Goal: Task Accomplishment & Management: Manage account settings

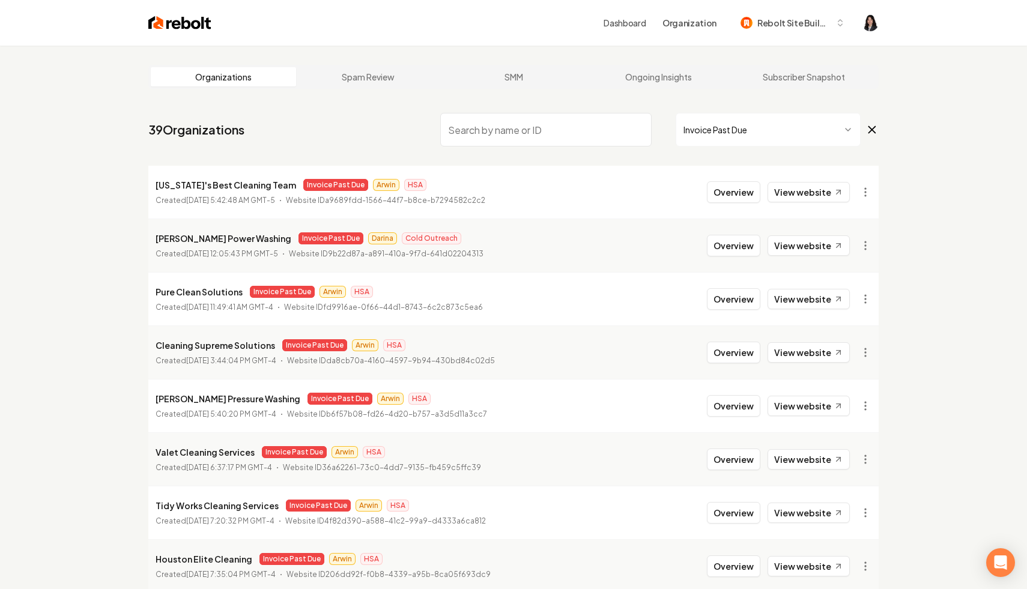
scroll to position [108, 0]
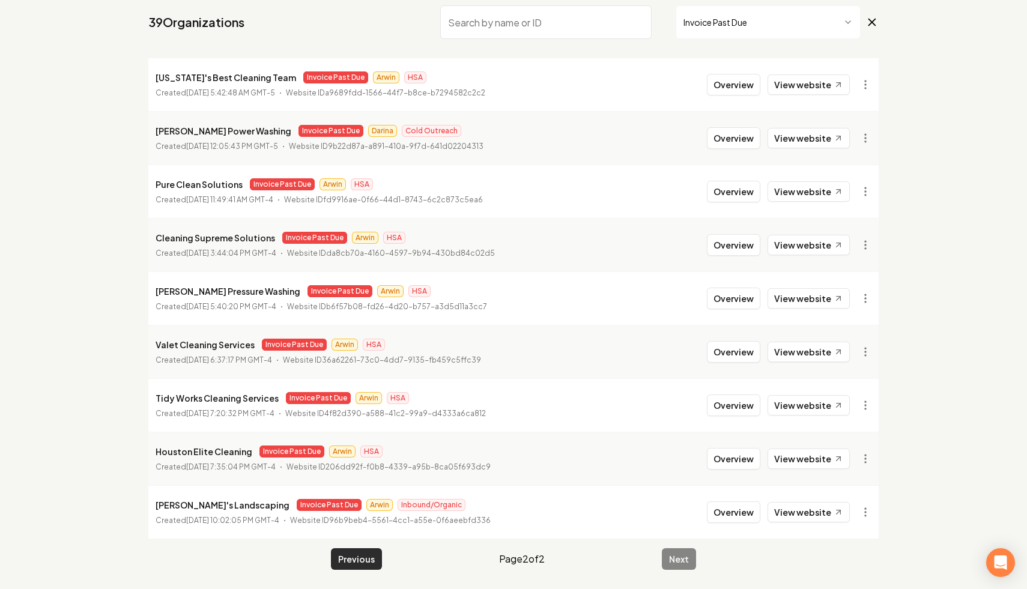
click at [363, 555] on button "Previous" at bounding box center [356, 559] width 51 height 22
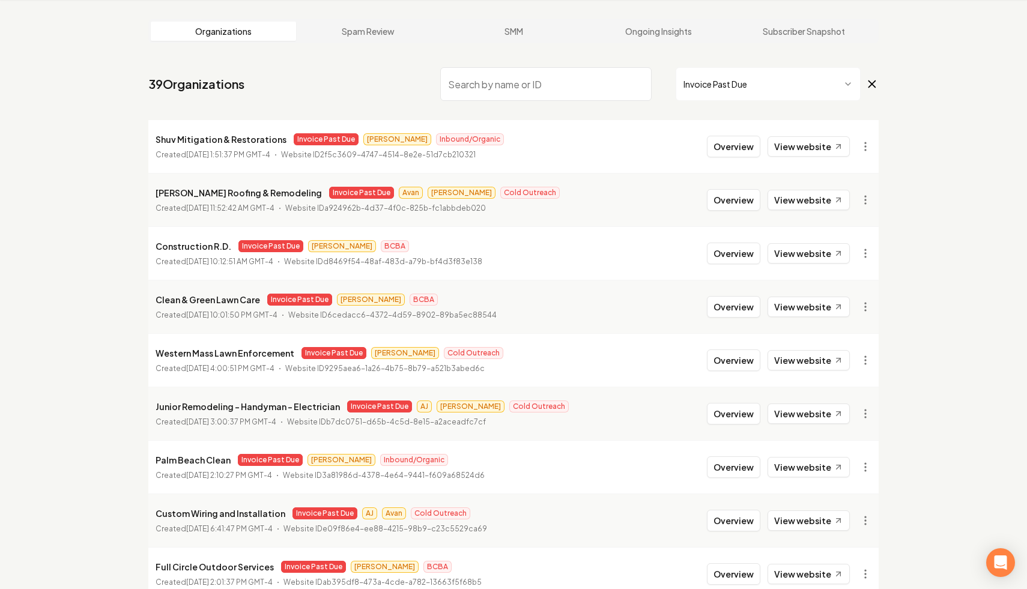
scroll to position [108, 0]
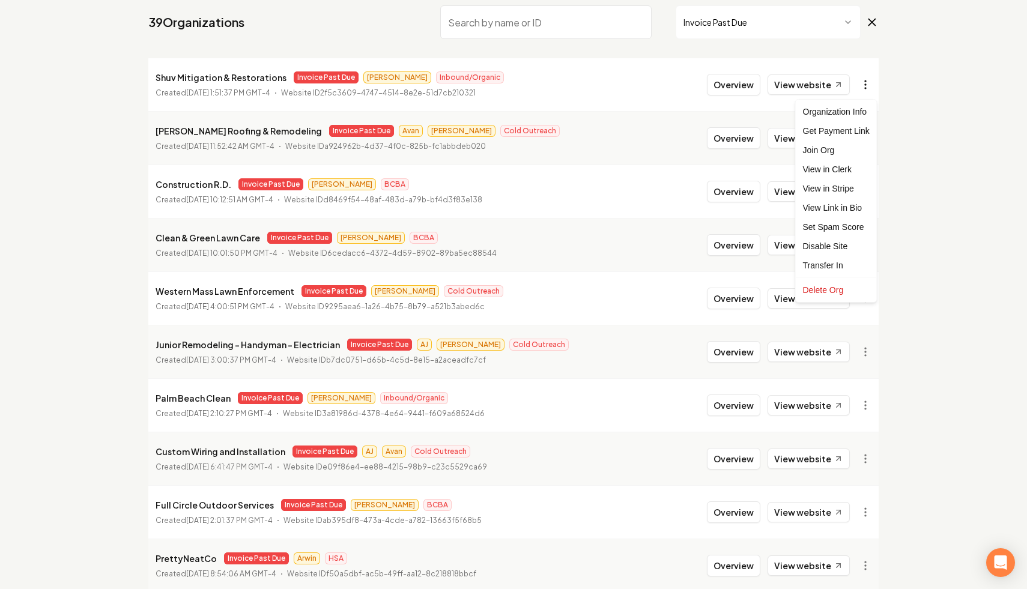
click at [862, 85] on html "Dashboard Organization Rebolt Site Builder Organizations Spam Review SMM Ongoin…" at bounding box center [513, 186] width 1027 height 589
click at [850, 187] on link "View in Stripe" at bounding box center [836, 188] width 76 height 19
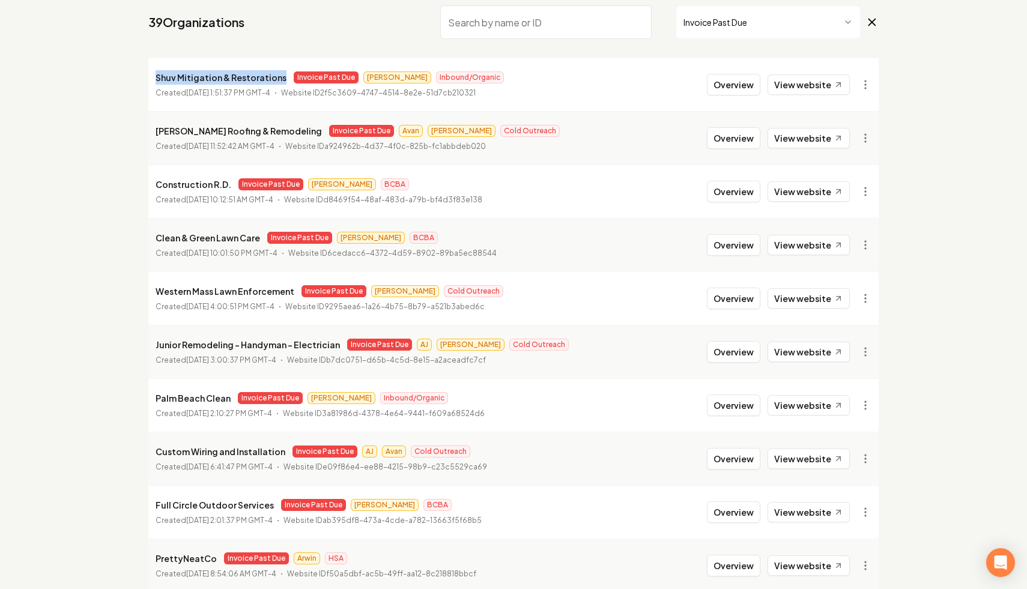
drag, startPoint x: 279, startPoint y: 77, endPoint x: 150, endPoint y: 81, distance: 129.2
click at [150, 81] on li "Shuv Mitigation & Restorations Invoice Past Due [PERSON_NAME] Inbound/Organic C…" at bounding box center [513, 84] width 730 height 53
copy p "Shuv Mitigation & Restorations"
click at [557, 19] on input "search" at bounding box center [545, 22] width 211 height 34
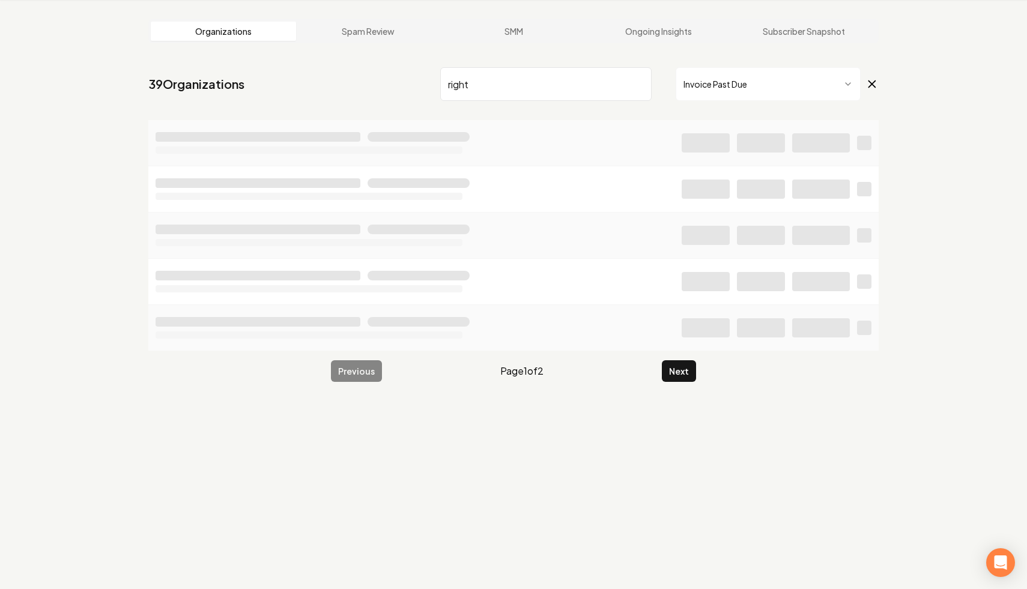
scroll to position [46, 0]
click at [871, 77] on icon at bounding box center [871, 84] width 13 height 14
click at [623, 82] on input "right" at bounding box center [545, 84] width 211 height 34
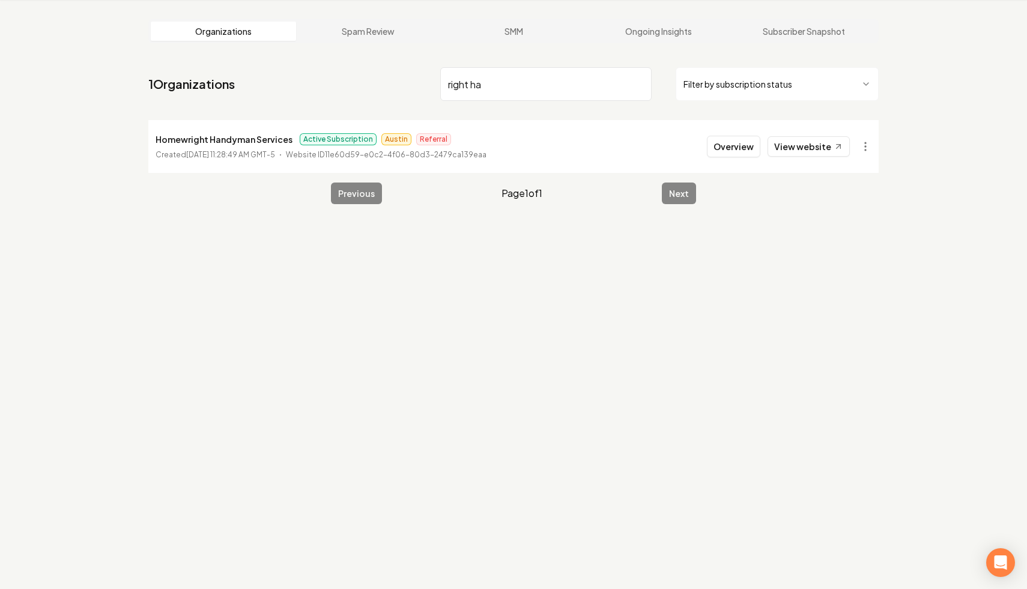
drag, startPoint x: 512, startPoint y: 82, endPoint x: 353, endPoint y: 70, distance: 160.3
click at [353, 70] on nav "1 Organizations right ha Filter by subscription status" at bounding box center [513, 88] width 730 height 53
click at [527, 81] on input "imb" at bounding box center [545, 84] width 211 height 34
type input "i"
type input "professional tree"
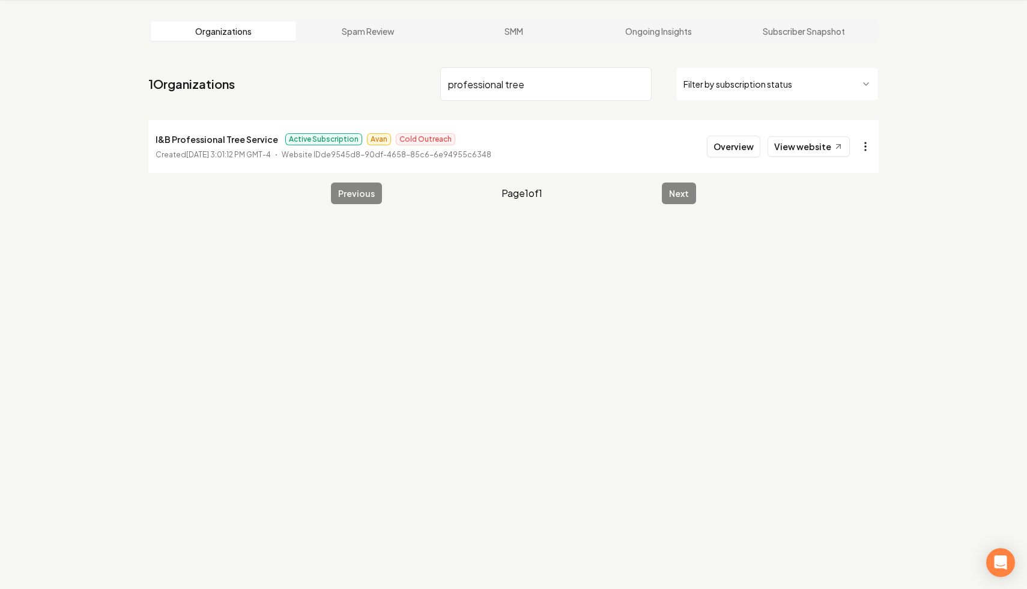
click at [858, 145] on html "Dashboard Organization Rebolt Site Builder Organizations Spam Review SMM Ongoin…" at bounding box center [513, 248] width 1027 height 589
click at [870, 144] on html "Dashboard Organization Rebolt Site Builder Organizations Spam Review SMM Ongoin…" at bounding box center [513, 248] width 1027 height 589
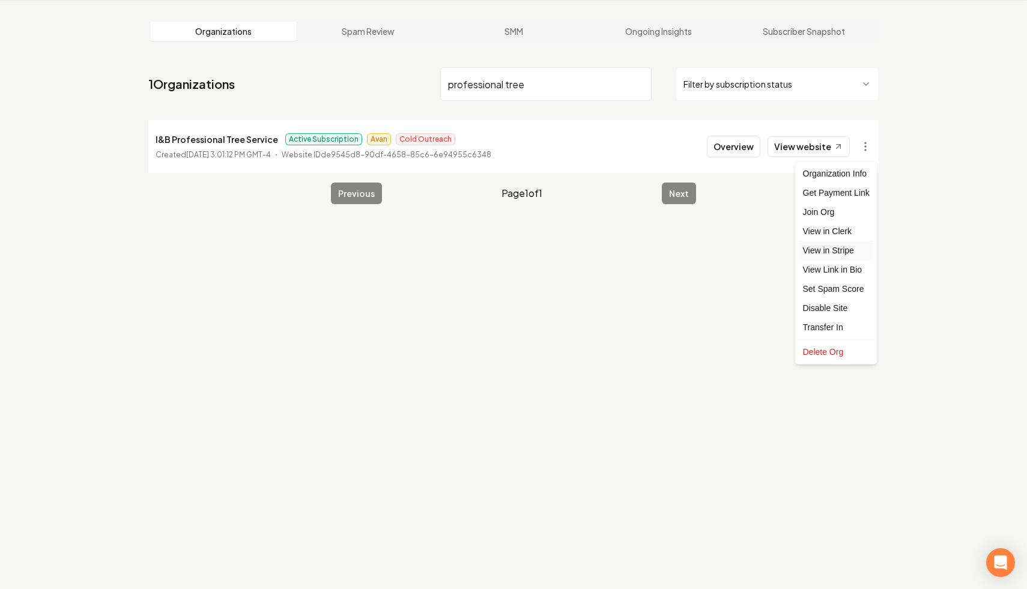
click at [845, 247] on link "View in Stripe" at bounding box center [836, 250] width 76 height 19
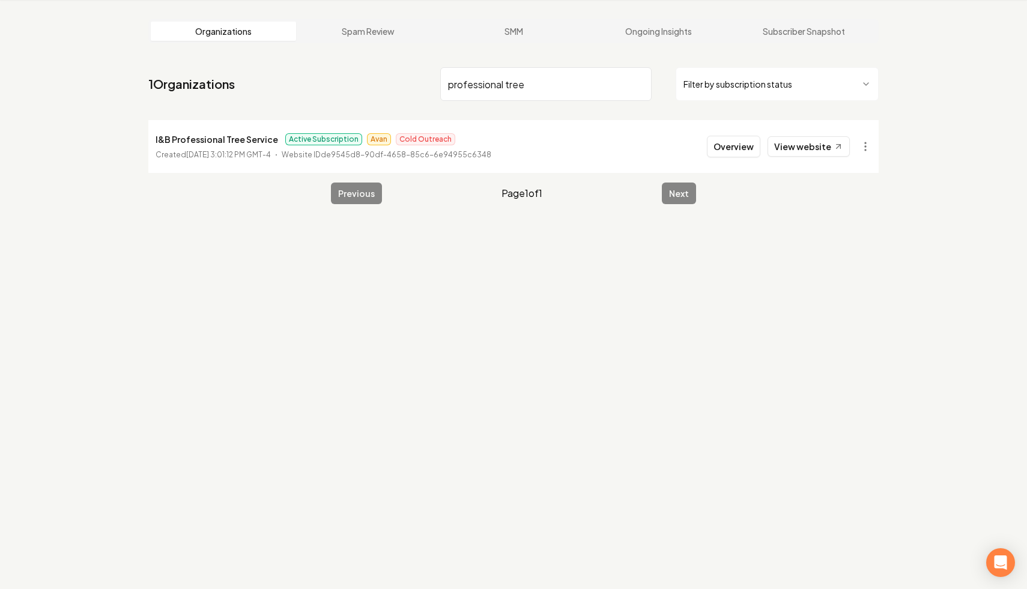
click at [640, 84] on input "professional tree" at bounding box center [545, 84] width 211 height 34
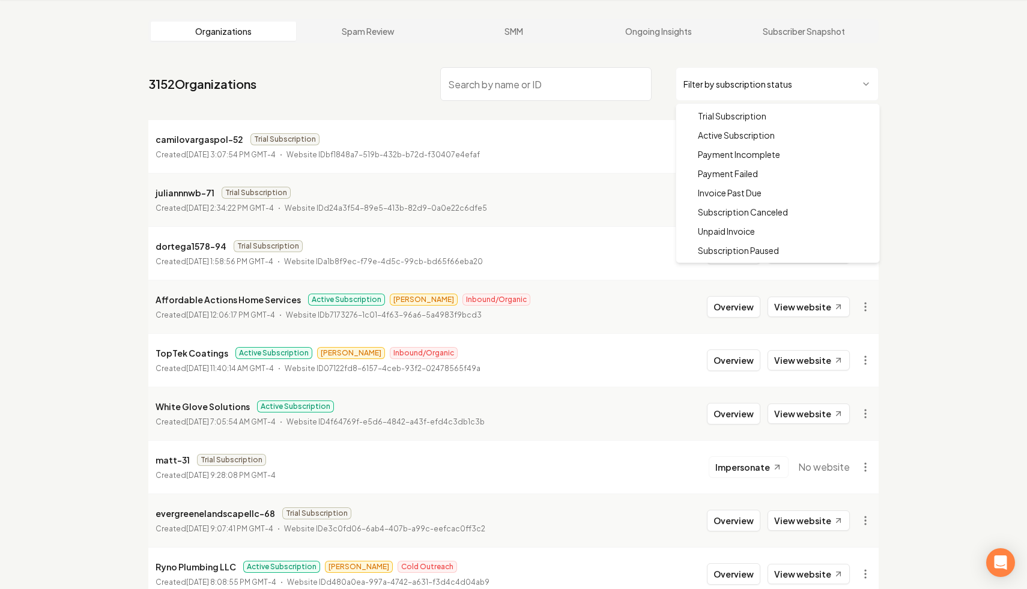
click at [757, 83] on html "Dashboard Organization Rebolt Site Builder Organizations Spam Review SMM Ongoin…" at bounding box center [513, 248] width 1027 height 589
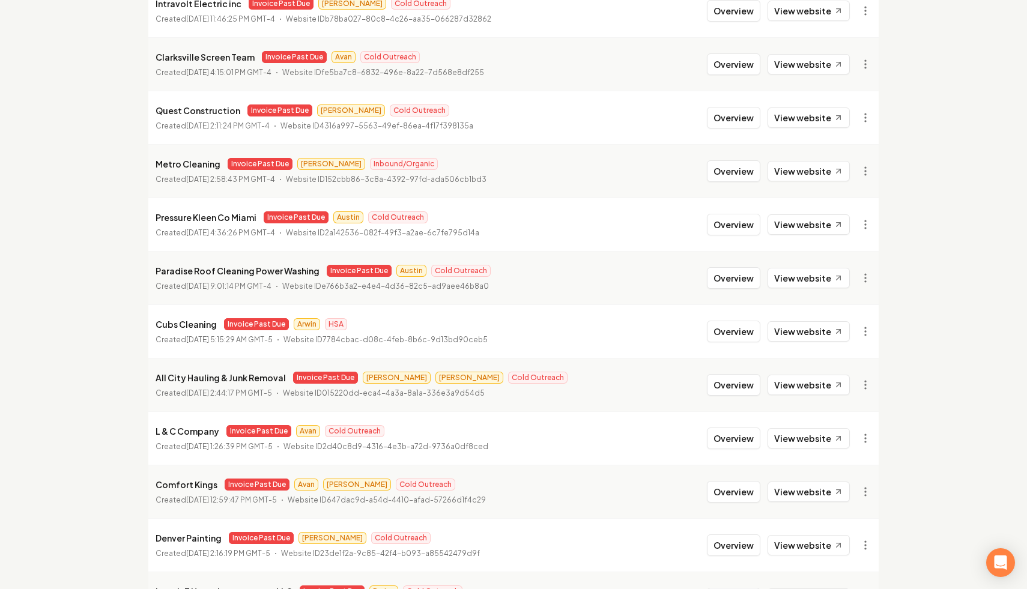
scroll to position [1230, 0]
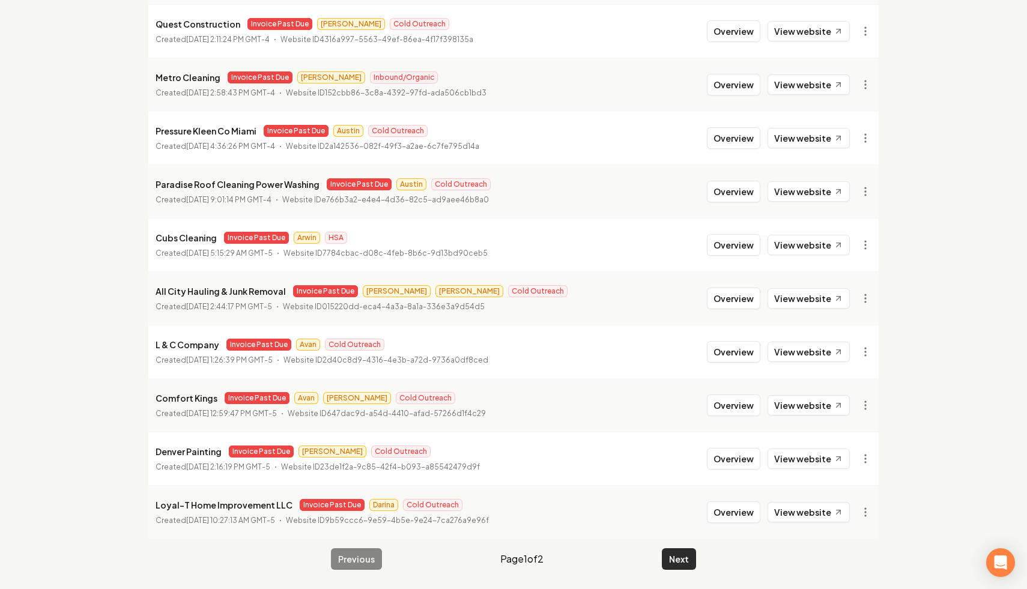
click at [673, 560] on button "Next" at bounding box center [679, 559] width 34 height 22
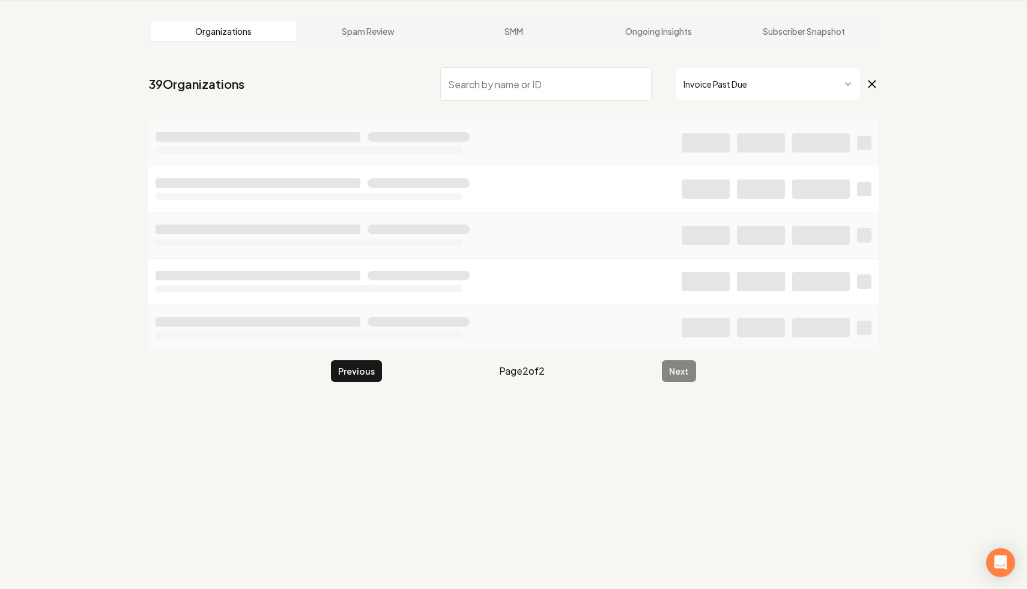
scroll to position [108, 0]
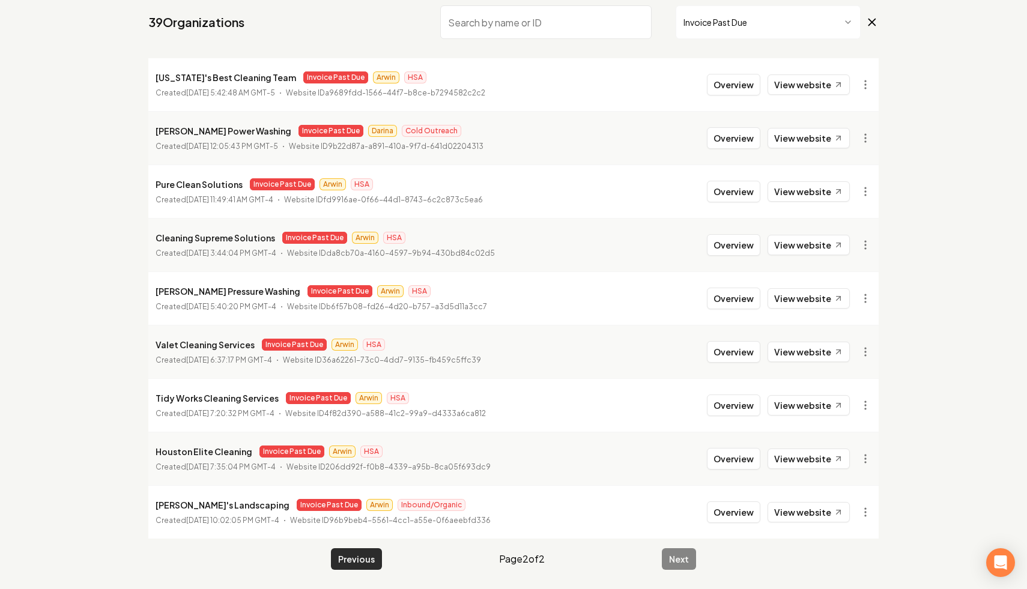
click at [362, 557] on button "Previous" at bounding box center [356, 559] width 51 height 22
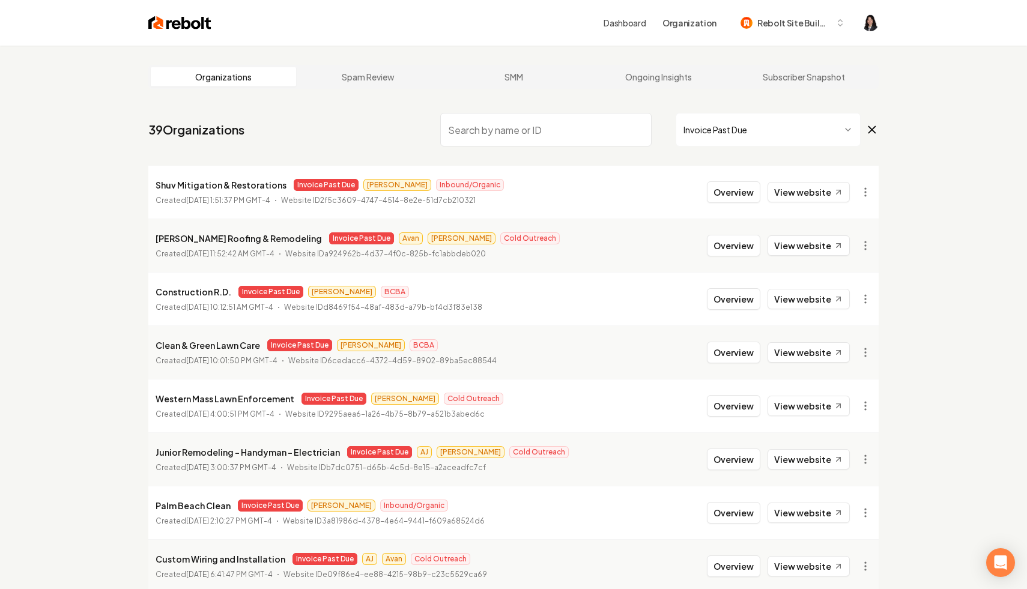
click at [559, 126] on input "search" at bounding box center [545, 130] width 211 height 34
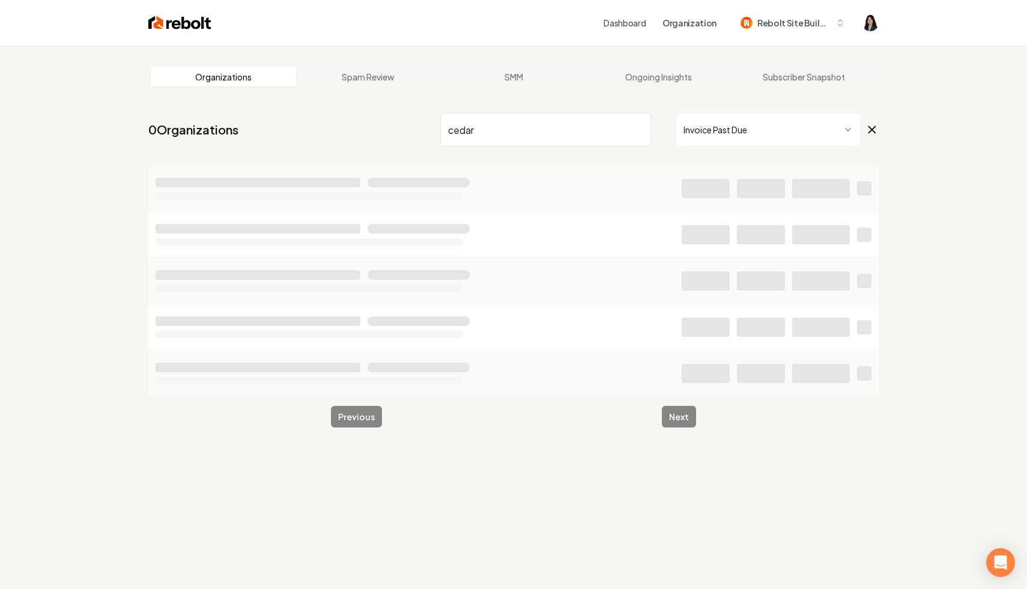
type input "cedar"
click at [872, 132] on icon at bounding box center [871, 130] width 13 height 14
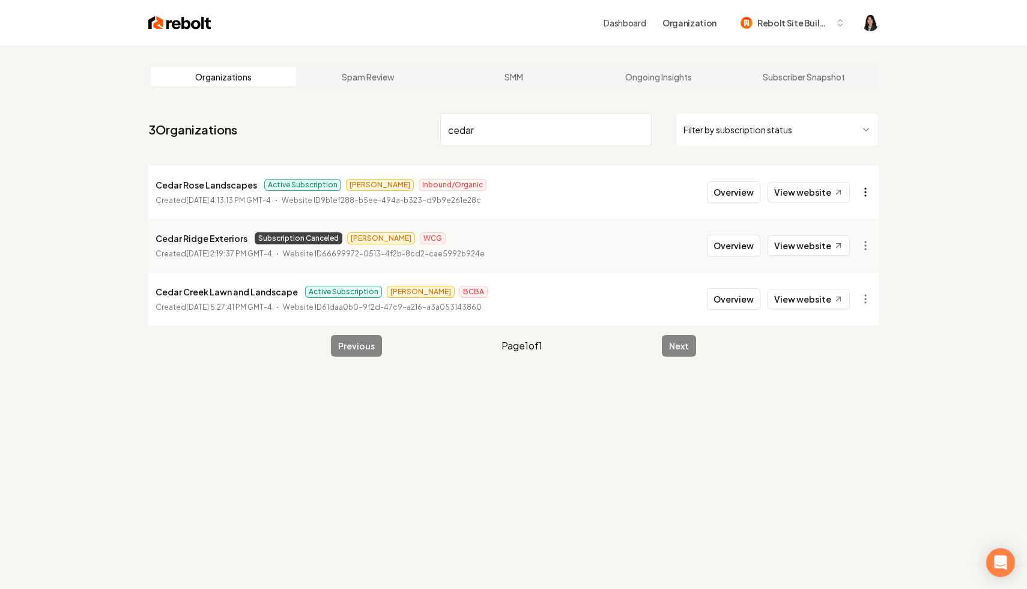
click at [858, 186] on html "Dashboard Organization Rebolt Site Builder Organizations Spam Review SMM Ongoin…" at bounding box center [513, 294] width 1027 height 589
click at [834, 199] on html "Dashboard Organization Rebolt Site Builder Organizations Spam Review SMM Ongoin…" at bounding box center [513, 294] width 1027 height 589
click at [829, 194] on link "View website" at bounding box center [809, 192] width 82 height 20
click at [637, 129] on input "cedar" at bounding box center [545, 130] width 211 height 34
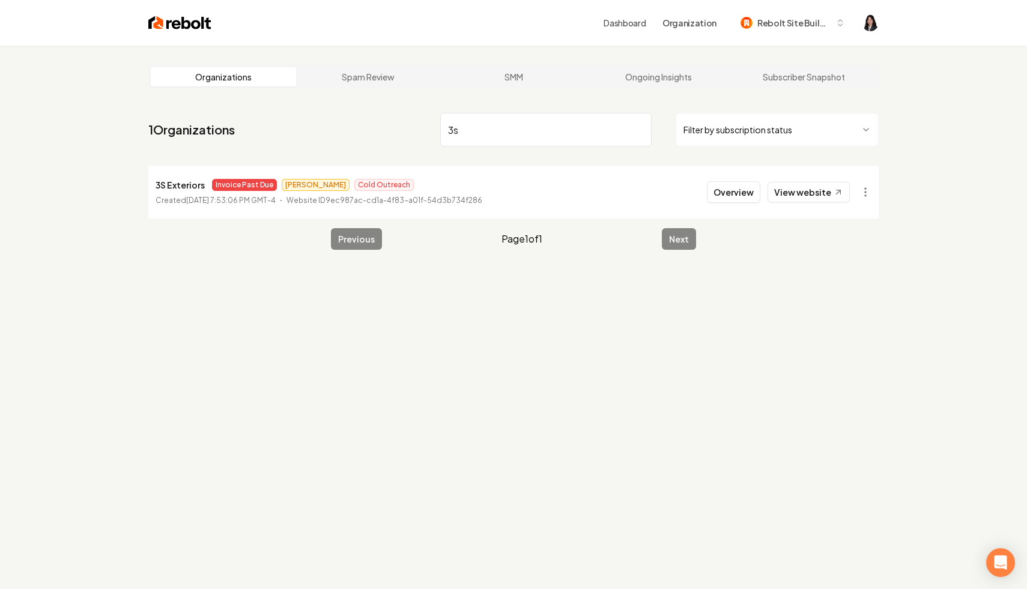
type input "3s"
click at [638, 129] on input "3s" at bounding box center [545, 130] width 211 height 34
paste input "GB Construction Services, LLC"
type input "GB Construction Services, LLC"
click at [859, 196] on html "Dashboard Organization Rebolt Site Builder Organizations Spam Review SMM Ongoin…" at bounding box center [513, 294] width 1027 height 589
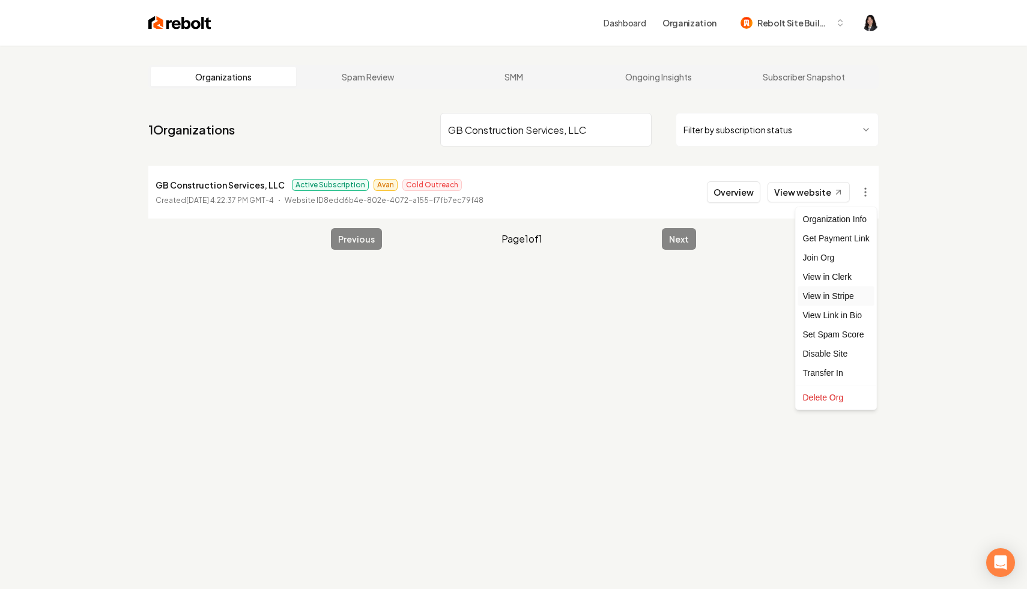
click at [852, 300] on link "View in Stripe" at bounding box center [836, 295] width 76 height 19
